Goal: Check status: Check status

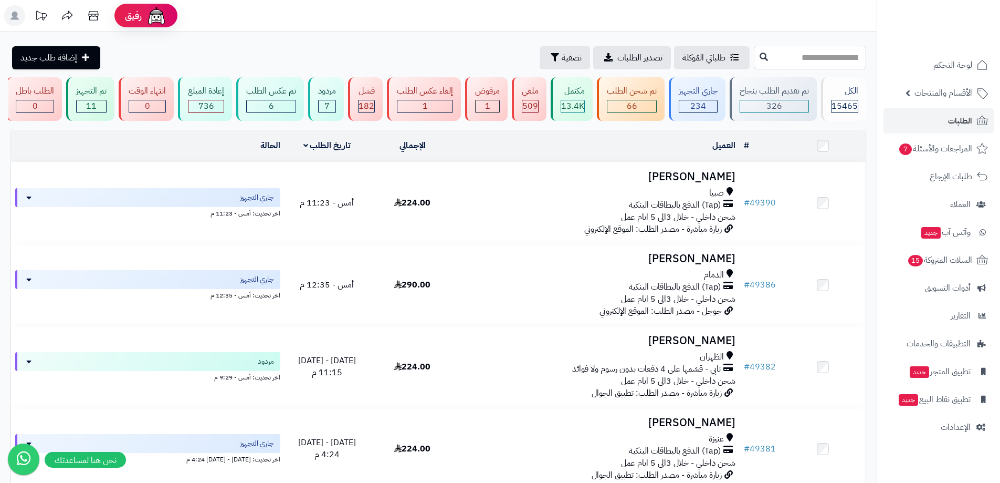
click at [837, 58] on input "text" at bounding box center [810, 58] width 112 height 24
type input "*****"
click at [760, 59] on icon at bounding box center [764, 56] width 8 height 8
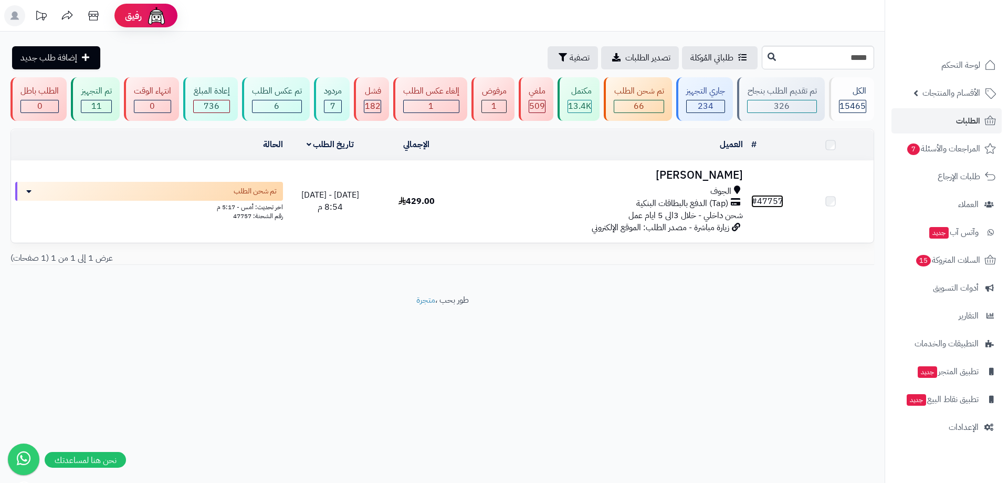
click at [776, 199] on link "# 47757" at bounding box center [767, 201] width 32 height 13
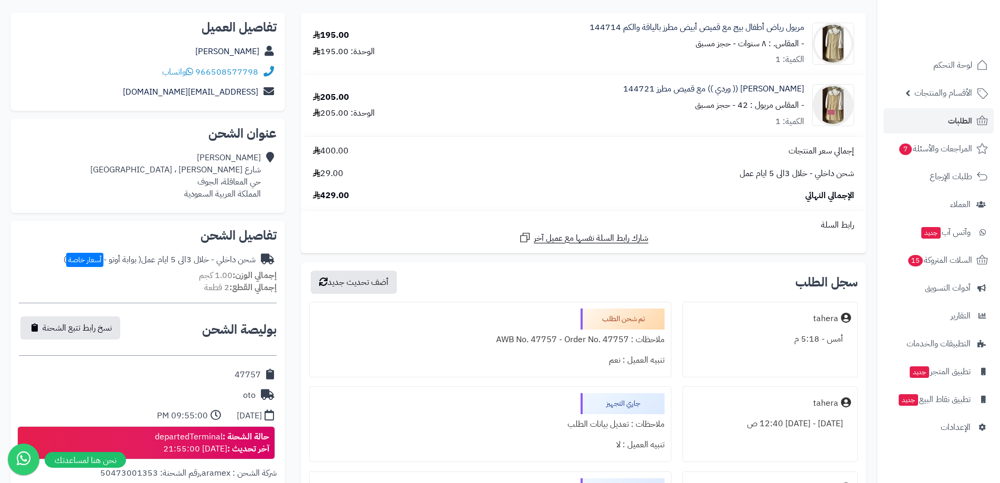
scroll to position [53, 0]
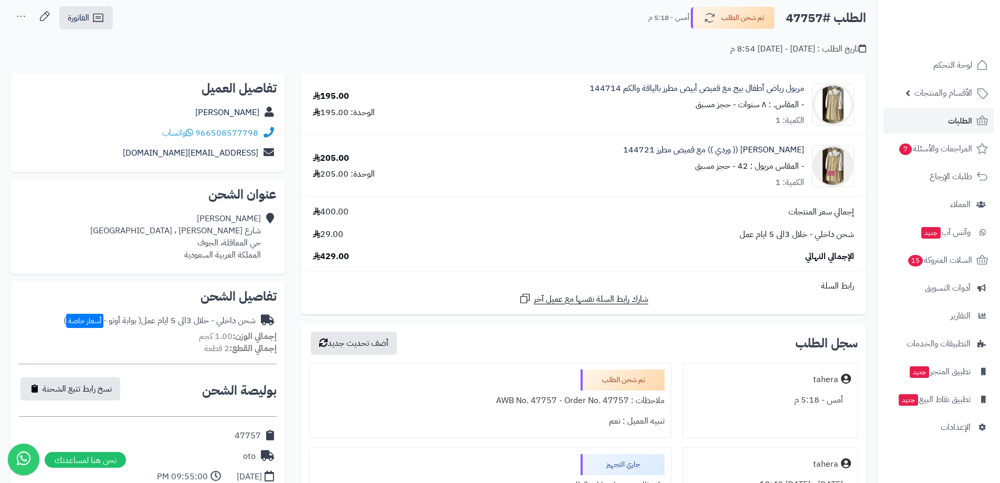
click at [700, 230] on div "شحن داخلي - خلال 3الى 5 ايام عمل 29.00" at bounding box center [583, 234] width 557 height 12
click at [975, 114] on link "الطلبات" at bounding box center [939, 120] width 110 height 25
